Goal: Information Seeking & Learning: Learn about a topic

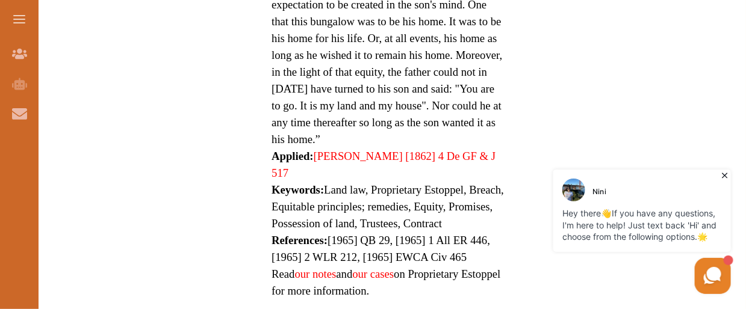
scroll to position [1160, 0]
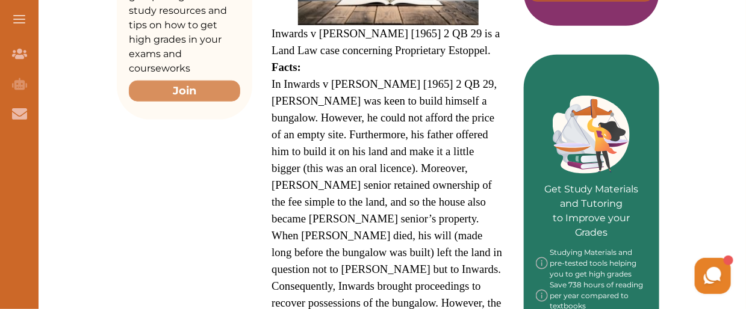
scroll to position [468, 0]
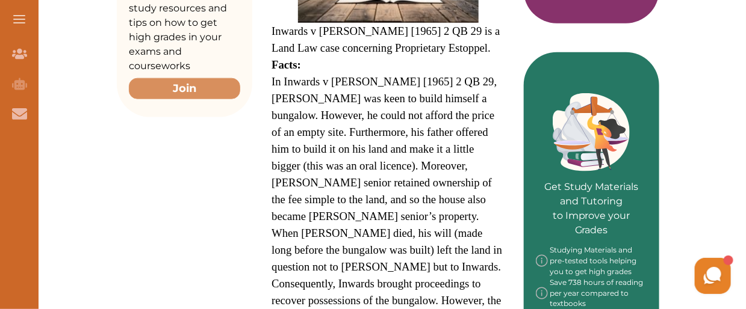
drag, startPoint x: 272, startPoint y: 37, endPoint x: 303, endPoint y: 70, distance: 45.6
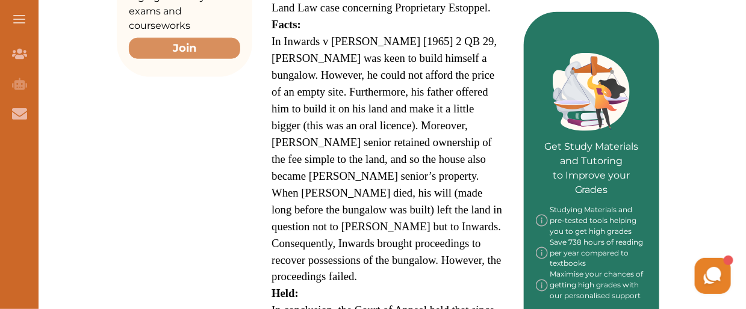
scroll to position [526, 0]
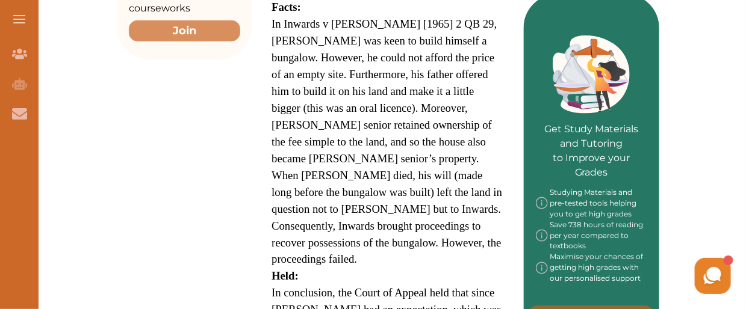
drag, startPoint x: 465, startPoint y: 204, endPoint x: 342, endPoint y: 45, distance: 200.9
click at [342, 45] on span "In Inwards v [PERSON_NAME] [1965] 2 QB 29, [PERSON_NAME] was keen to build hims…" at bounding box center [387, 141] width 231 height 249
